Goal: Find contact information: Obtain details needed to contact an individual or organization

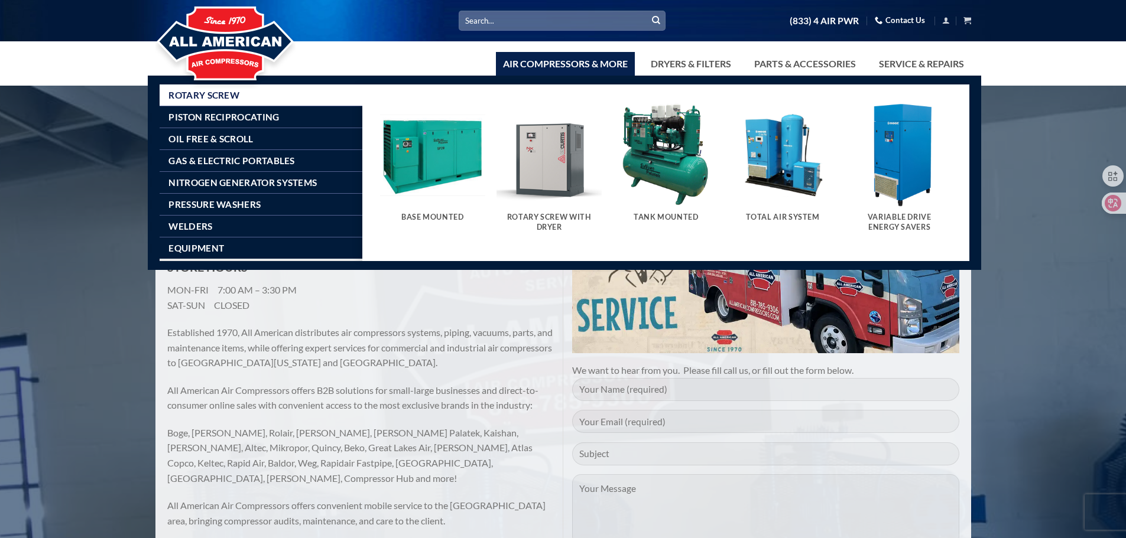
click at [530, 66] on link "Air Compressors & More" at bounding box center [565, 64] width 139 height 24
click at [559, 62] on link "Air Compressors & More" at bounding box center [565, 64] width 139 height 24
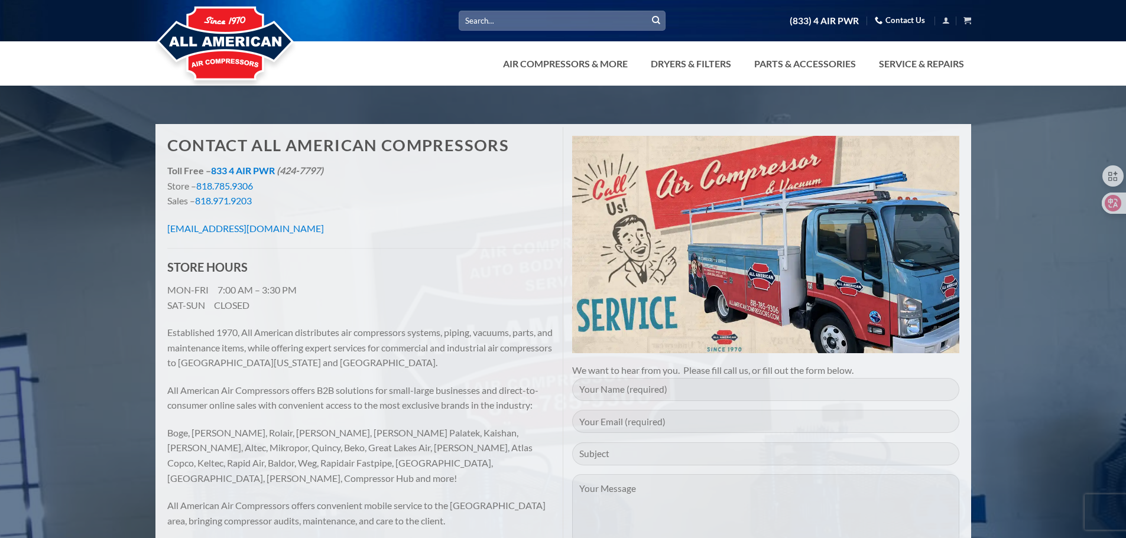
click at [541, 77] on div at bounding box center [563, 43] width 1126 height 86
click at [541, 64] on link "Air Compressors & More" at bounding box center [565, 64] width 139 height 24
click at [907, 21] on link "Contact Us" at bounding box center [900, 20] width 50 height 18
click at [619, 67] on link "Air Compressors & More" at bounding box center [565, 64] width 139 height 24
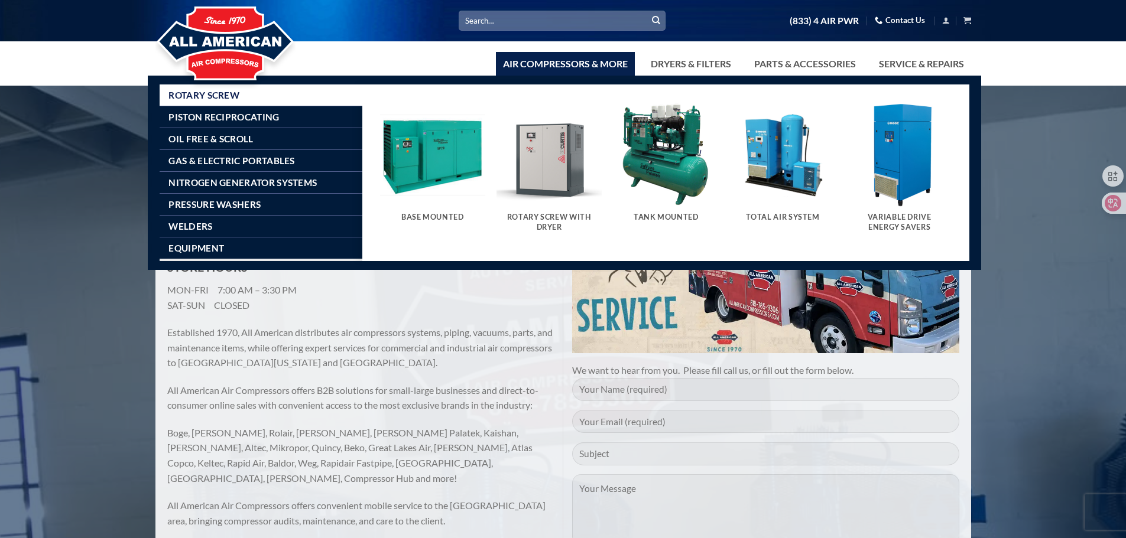
click at [609, 70] on link "Air Compressors & More" at bounding box center [565, 64] width 139 height 24
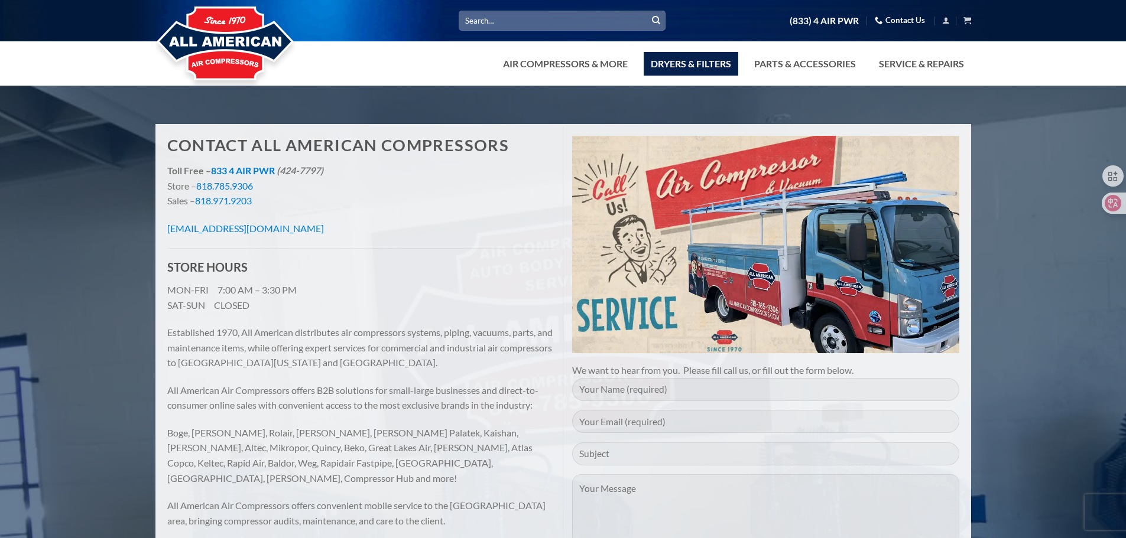
click at [708, 66] on link "Dryers & Filters" at bounding box center [691, 64] width 95 height 24
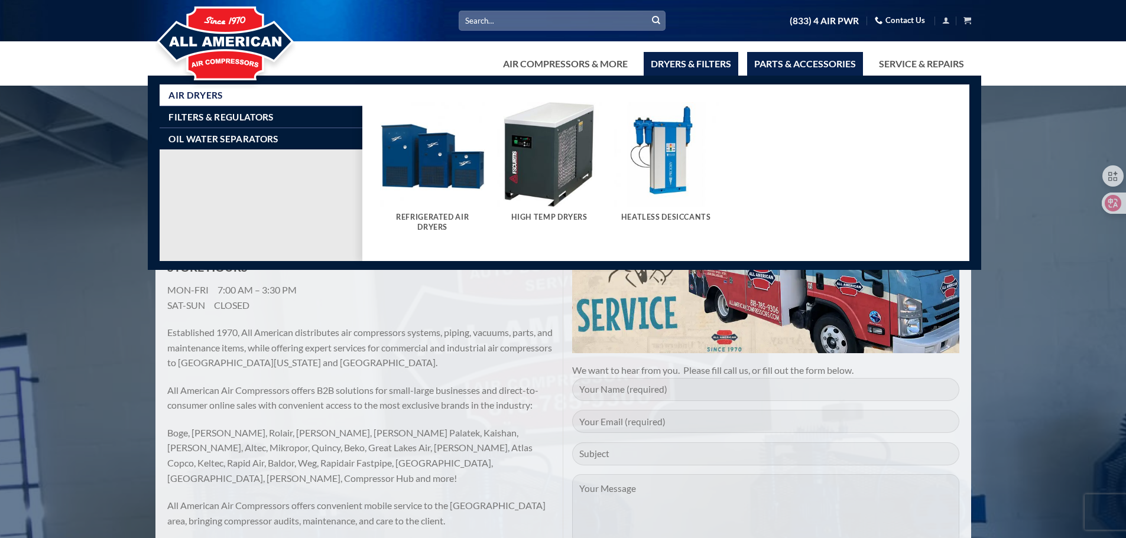
click at [770, 61] on link "Parts & Accessories" at bounding box center [805, 64] width 116 height 24
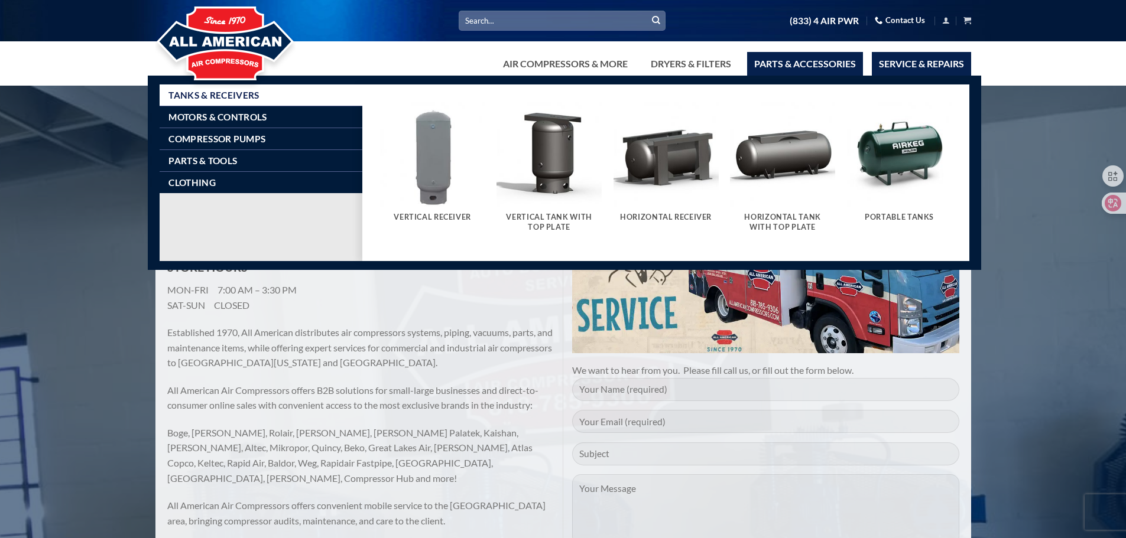
click at [911, 61] on link "Service & Repairs" at bounding box center [921, 64] width 99 height 24
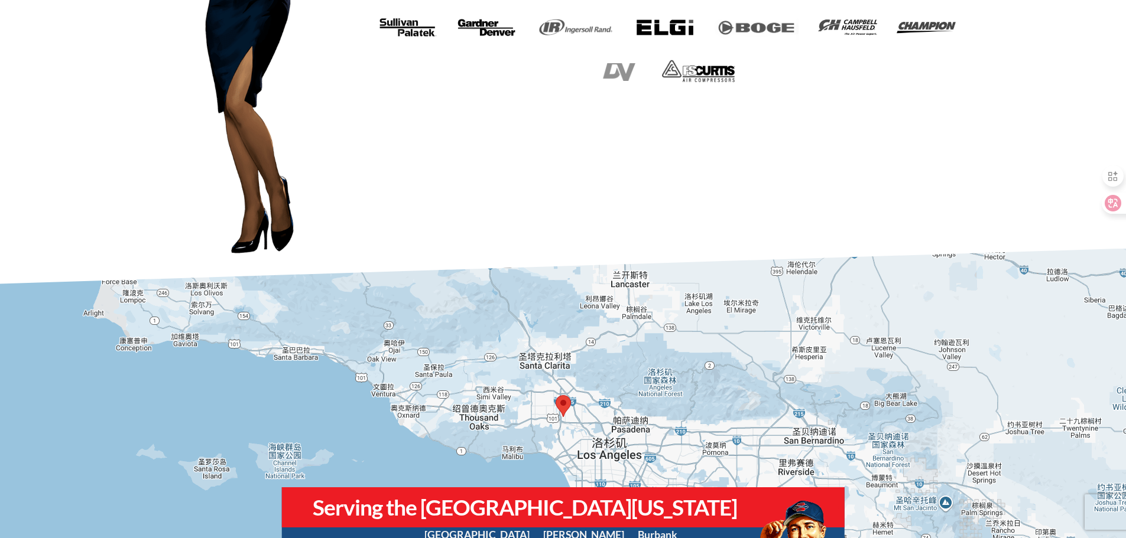
scroll to position [1063, 0]
